Goal: Browse casually

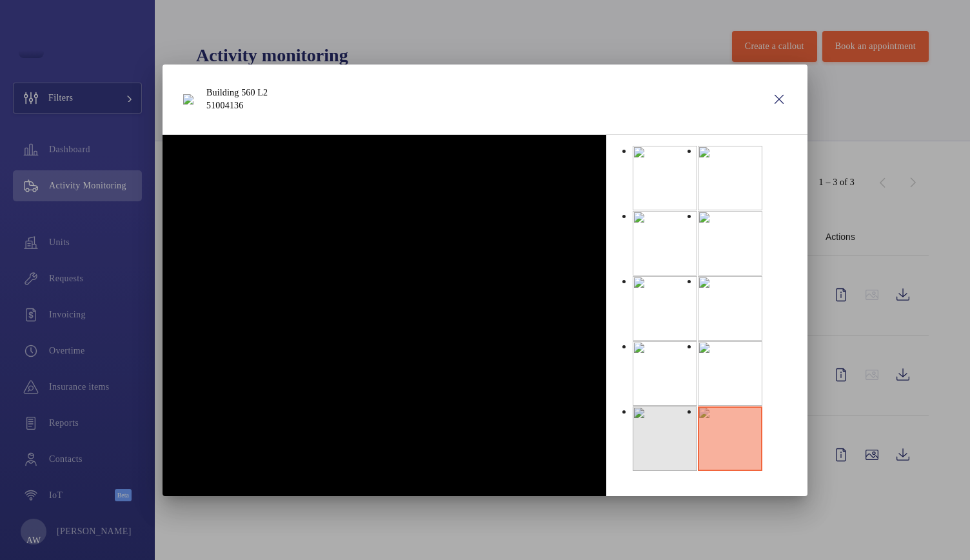
click at [697, 406] on li at bounding box center [665, 438] width 64 height 64
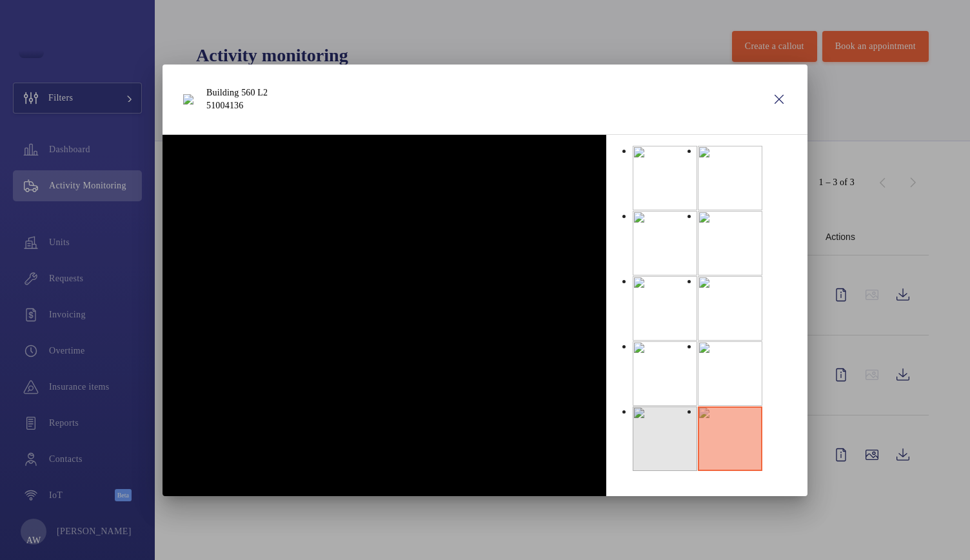
click at [697, 406] on li at bounding box center [665, 438] width 64 height 64
click at [249, 143] on img at bounding box center [249, 143] width 0 height 0
click at [776, 101] on wm-front-icon-button at bounding box center [778, 99] width 31 height 44
click at [779, 101] on wm-front-icon-button at bounding box center [778, 99] width 31 height 44
